Goal: Task Accomplishment & Management: Complete application form

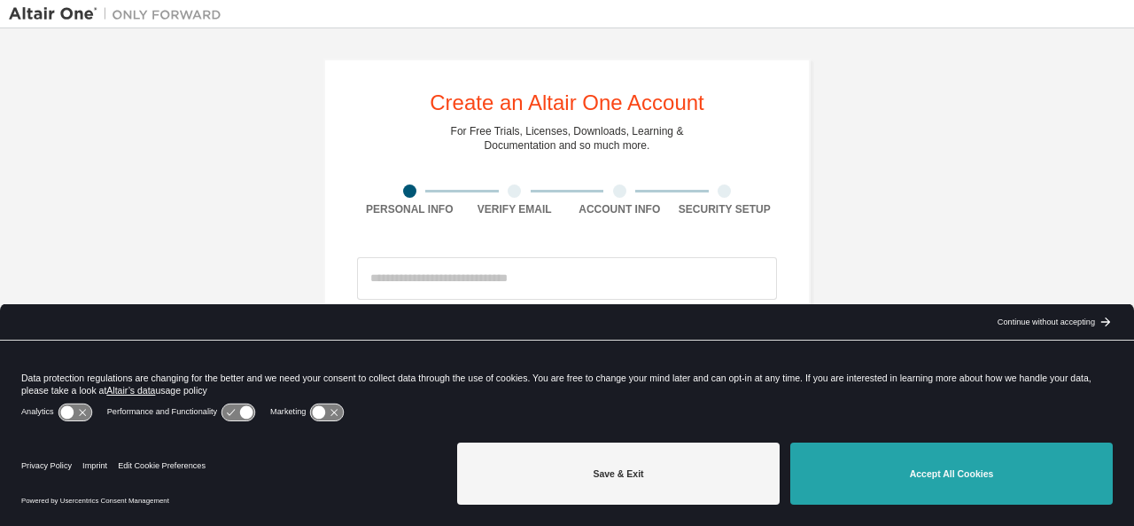
click at [875, 459] on button "Accept All Cookies" at bounding box center [952, 473] width 323 height 62
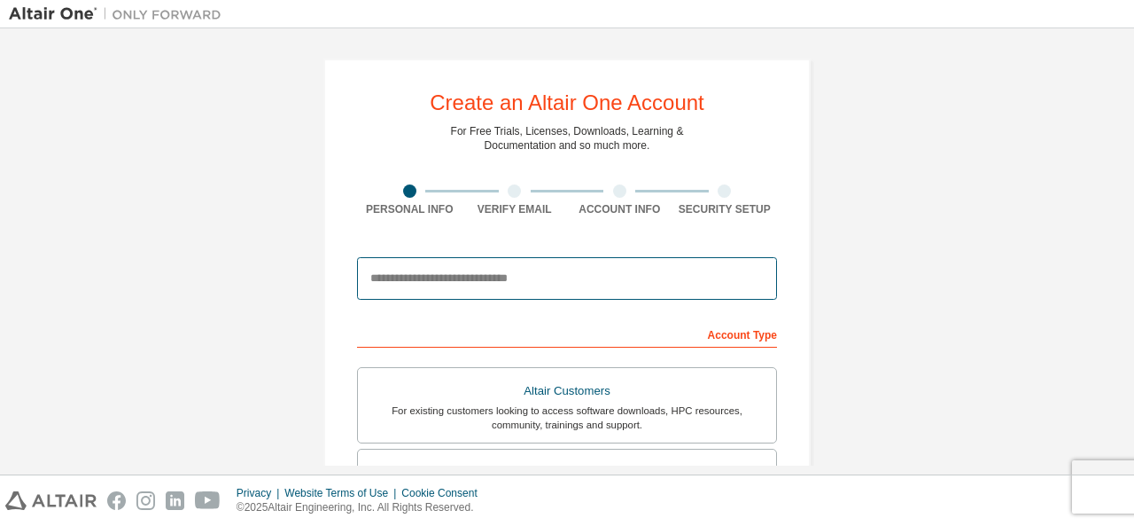
click at [471, 285] on input "email" at bounding box center [567, 278] width 420 height 43
type input "**********"
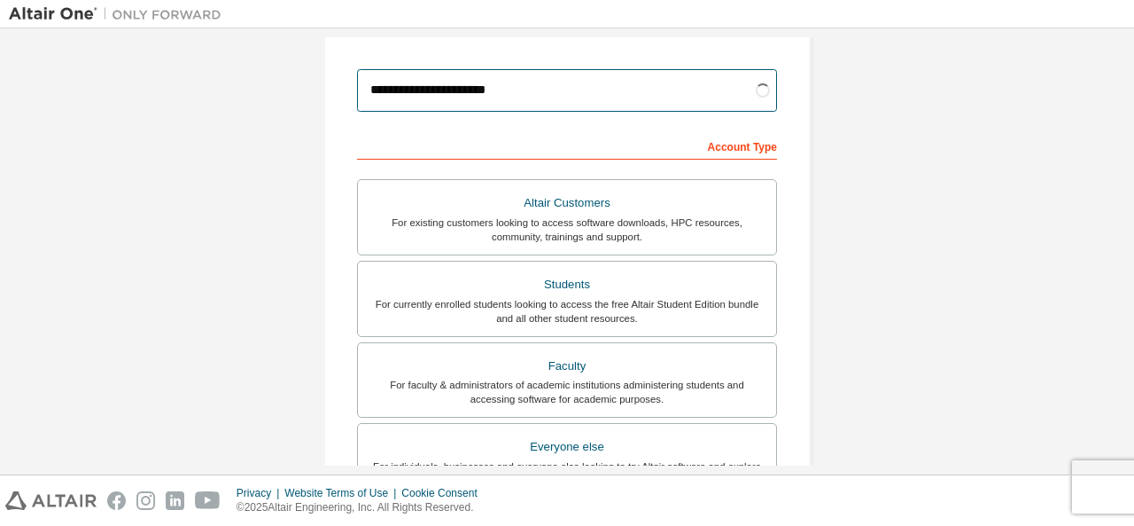
scroll to position [197, 0]
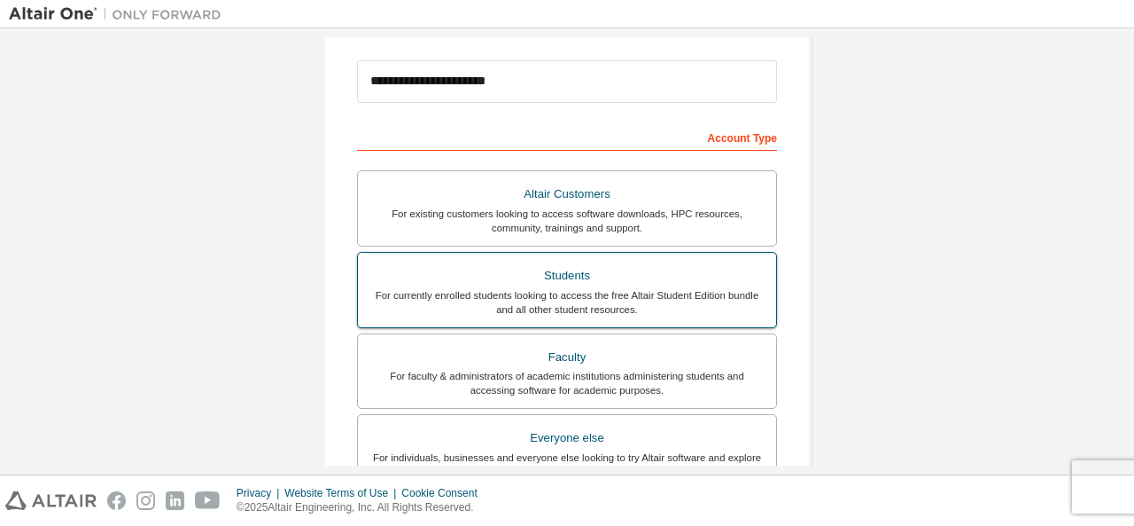
click at [643, 275] on div "Students" at bounding box center [567, 275] width 397 height 25
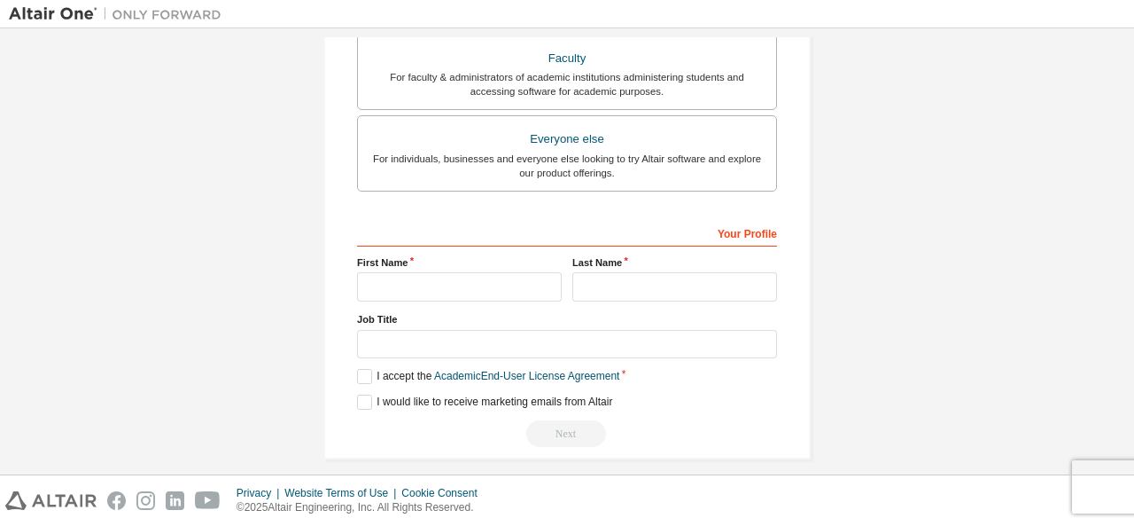
scroll to position [496, 0]
click at [544, 279] on input "text" at bounding box center [459, 285] width 205 height 29
type input "*********"
click at [590, 280] on input "text" at bounding box center [675, 285] width 205 height 29
type input "*****"
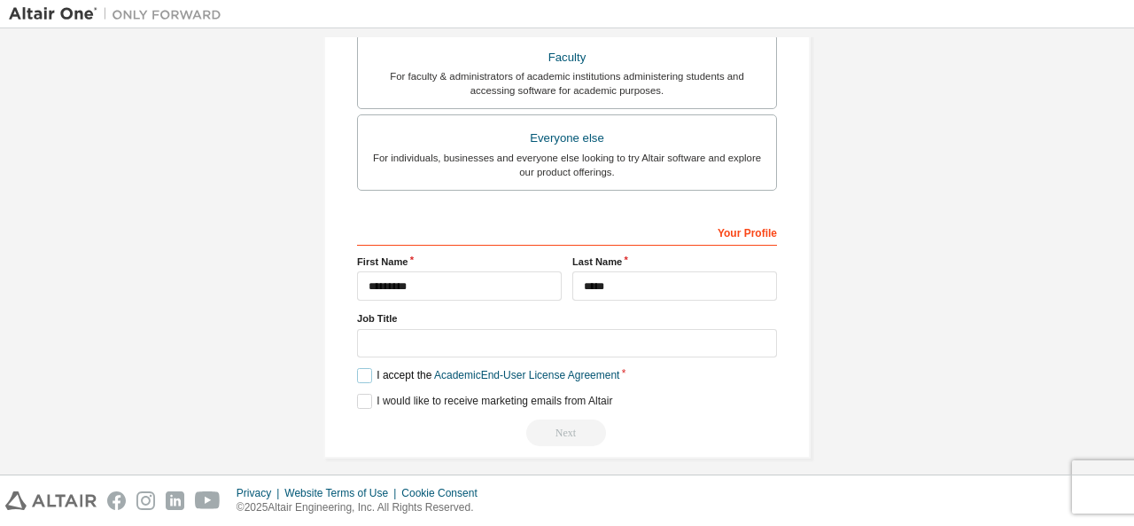
click at [377, 372] on label "I accept the Academic End-User License Agreement" at bounding box center [488, 375] width 262 height 15
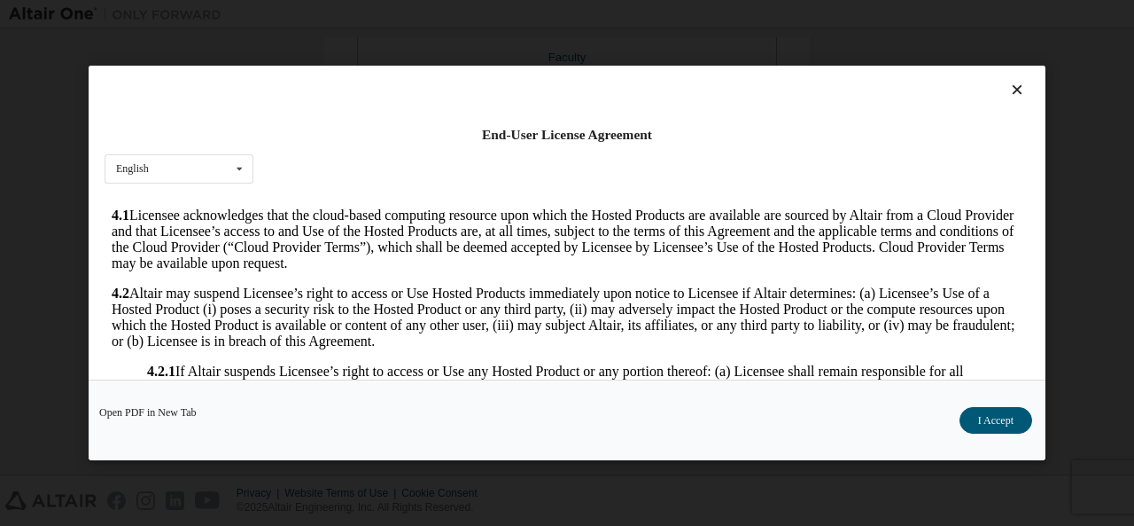
scroll to position [1430, 0]
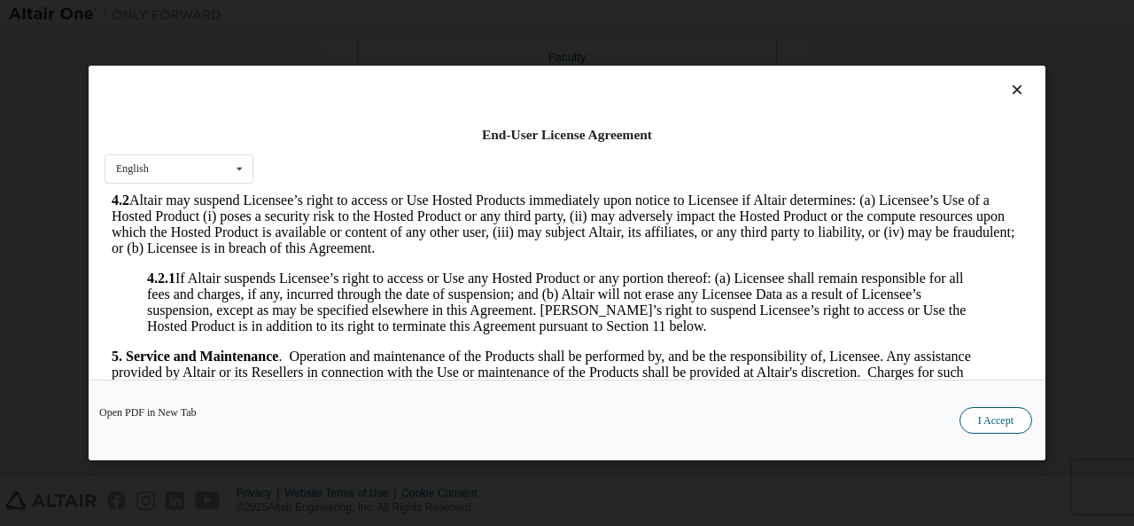
click at [970, 430] on button "I Accept" at bounding box center [996, 420] width 73 height 27
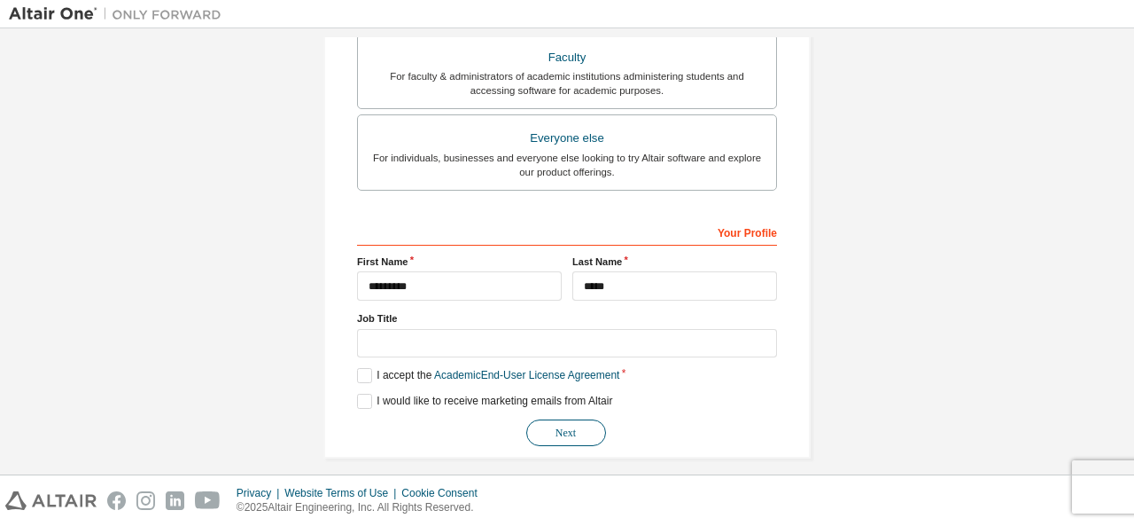
click at [541, 421] on button "Next" at bounding box center [566, 432] width 80 height 27
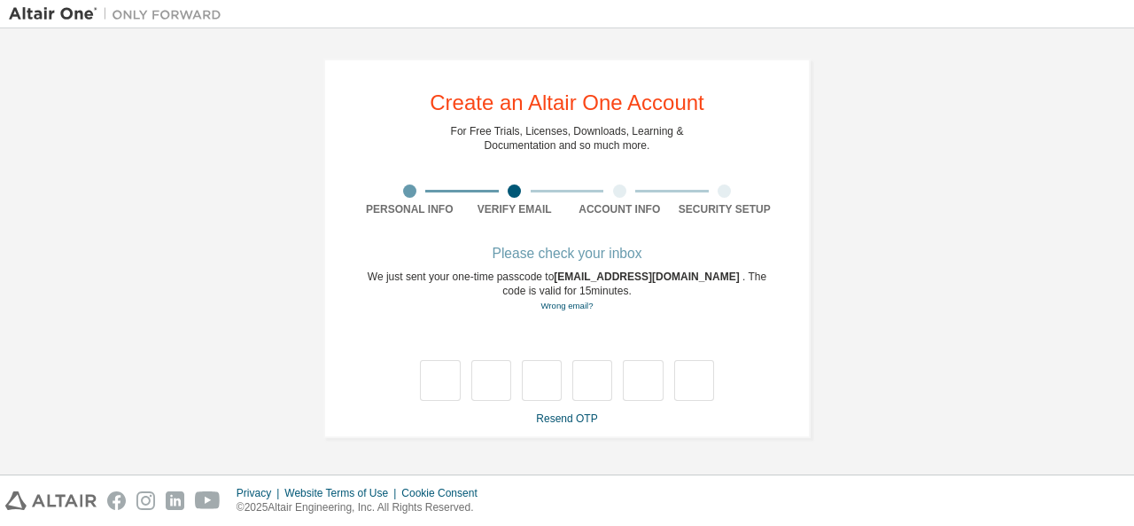
scroll to position [0, 0]
type input "*"
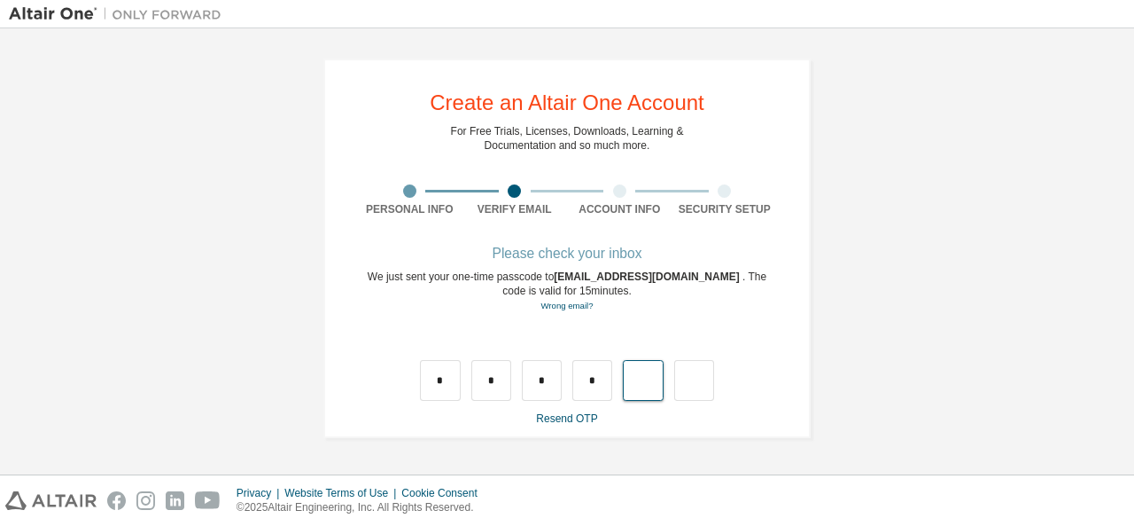
type input "*"
